Goal: Navigation & Orientation: Find specific page/section

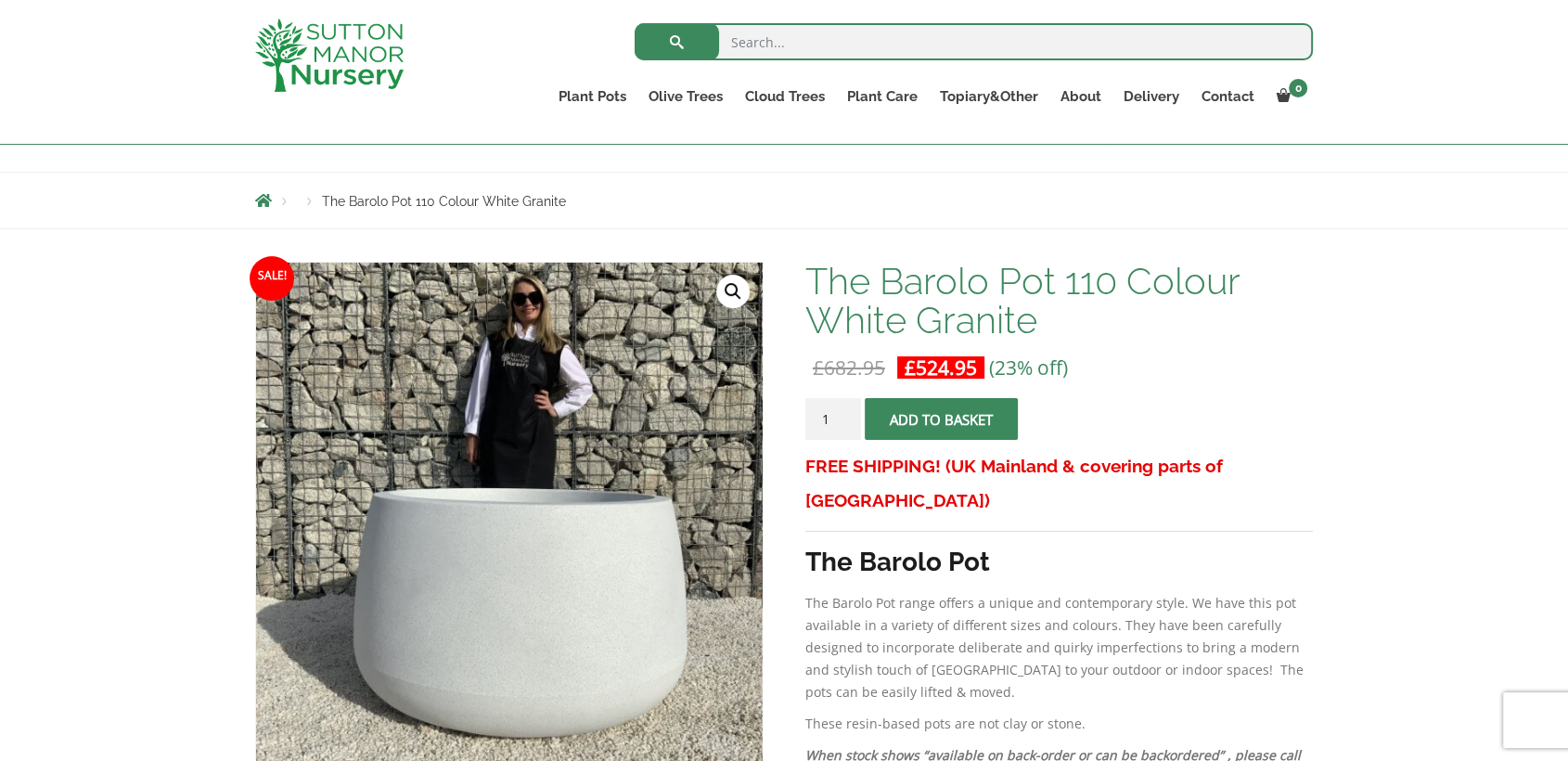
scroll to position [146, 0]
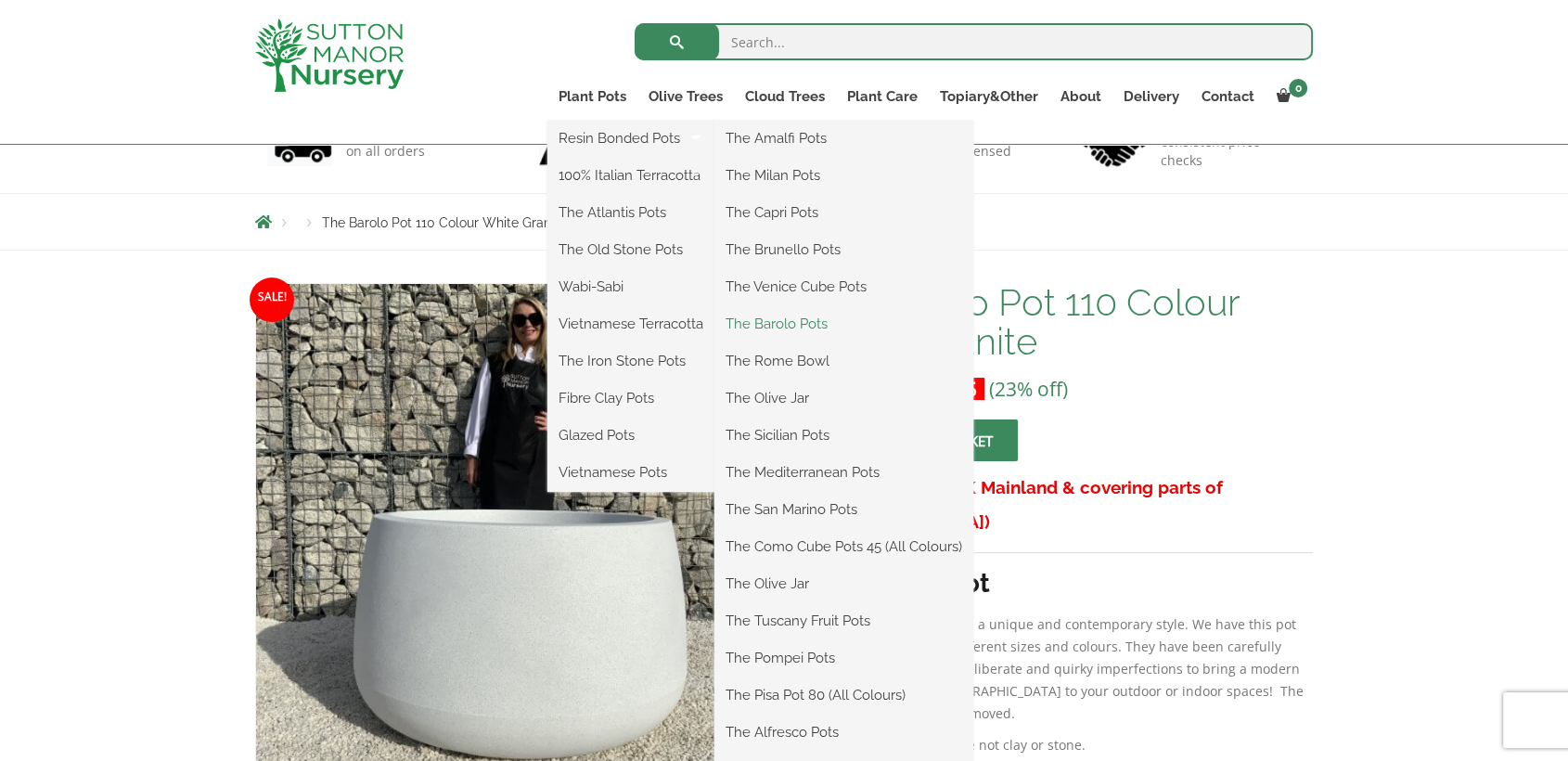
click at [782, 324] on link "The Barolo Pots" at bounding box center [844, 323] width 259 height 28
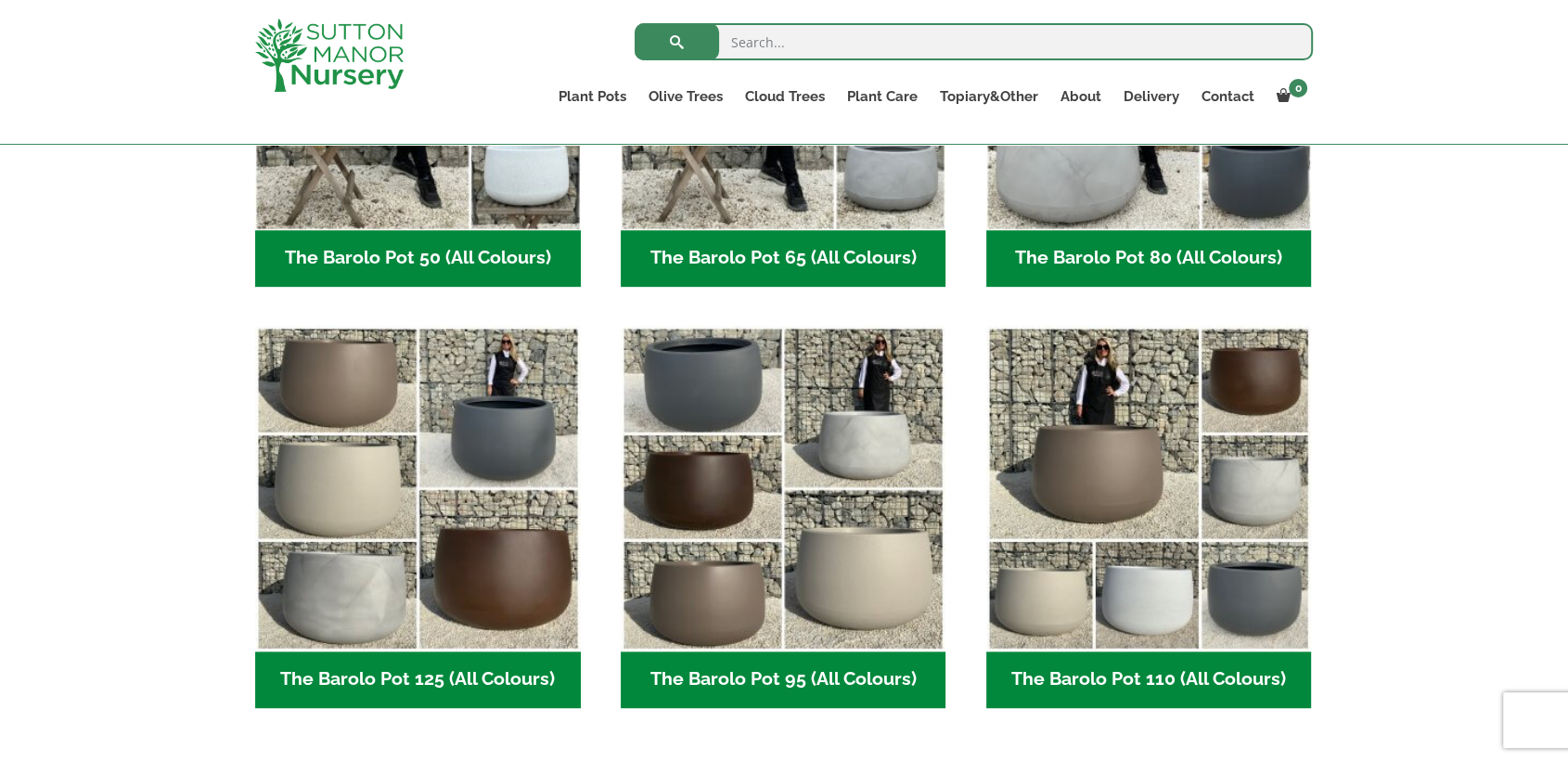
scroll to position [771, 0]
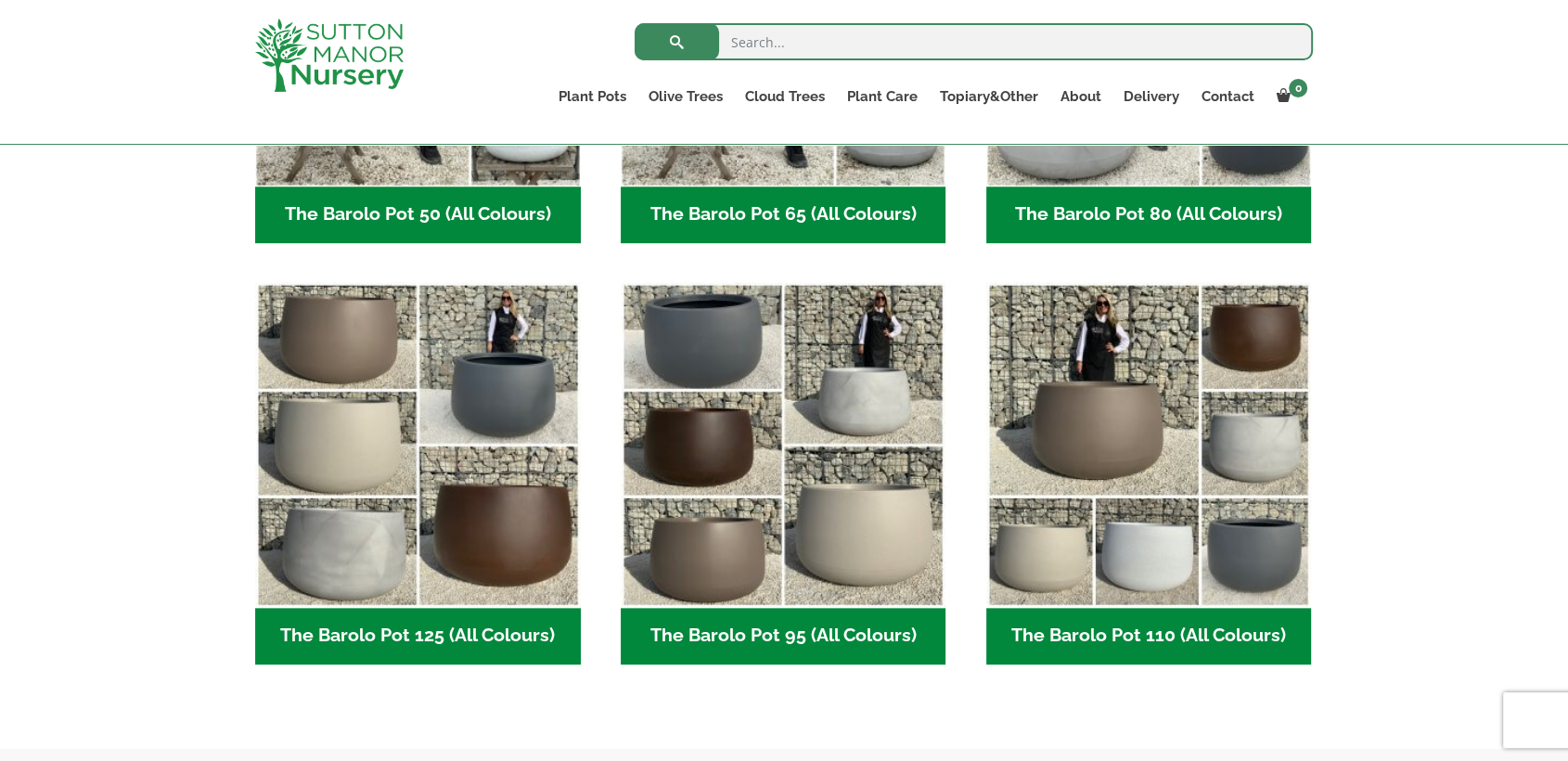
click at [1157, 628] on h2 "The Barolo Pot 110 (All Colours) (6)" at bounding box center [1148, 636] width 325 height 57
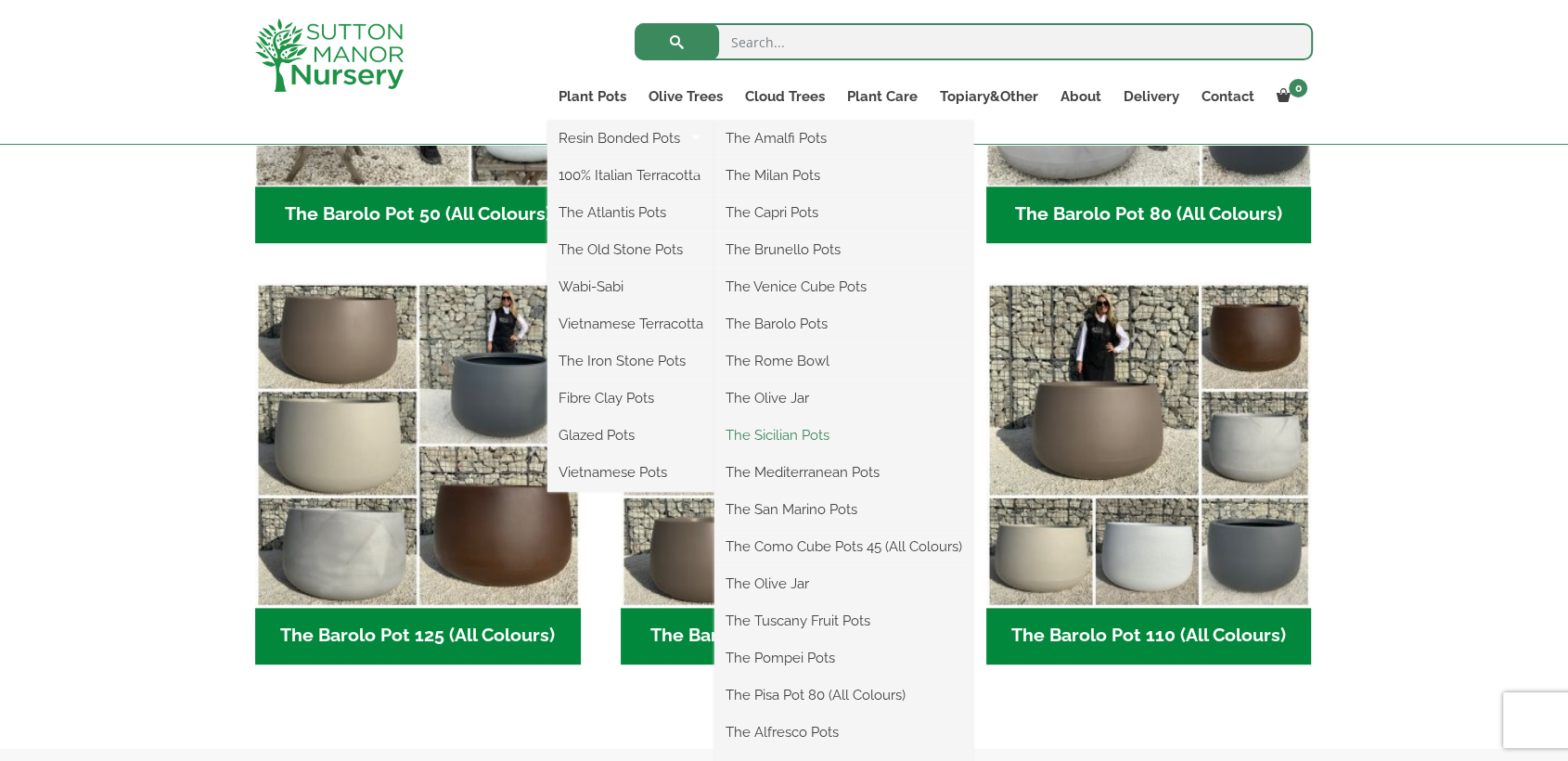
click at [793, 434] on link "The Sicilian Pots" at bounding box center [844, 435] width 259 height 28
